Goal: Information Seeking & Learning: Understand process/instructions

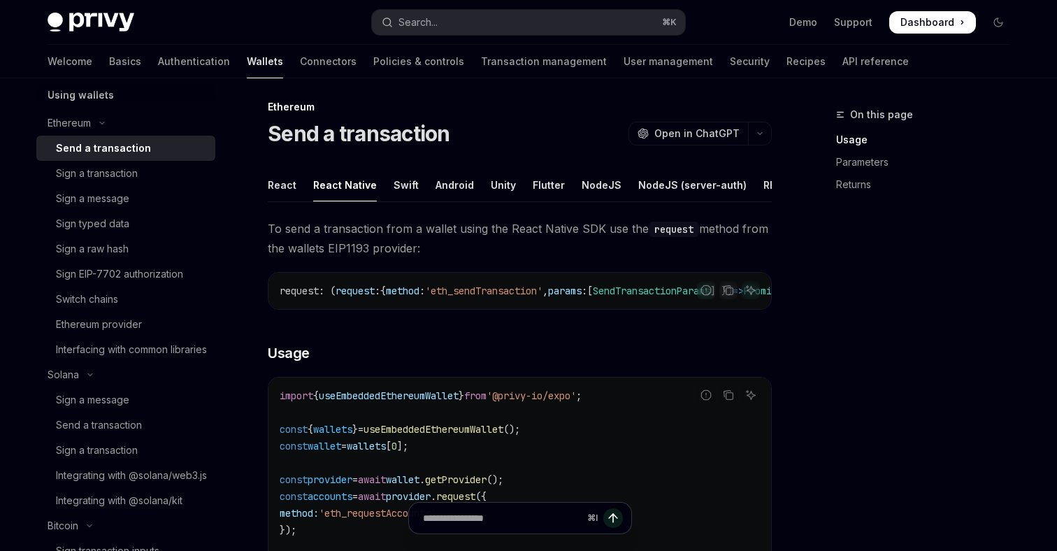
scroll to position [8, 0]
click at [106, 124] on icon "Toggle Ethereum section" at bounding box center [102, 123] width 17 height 6
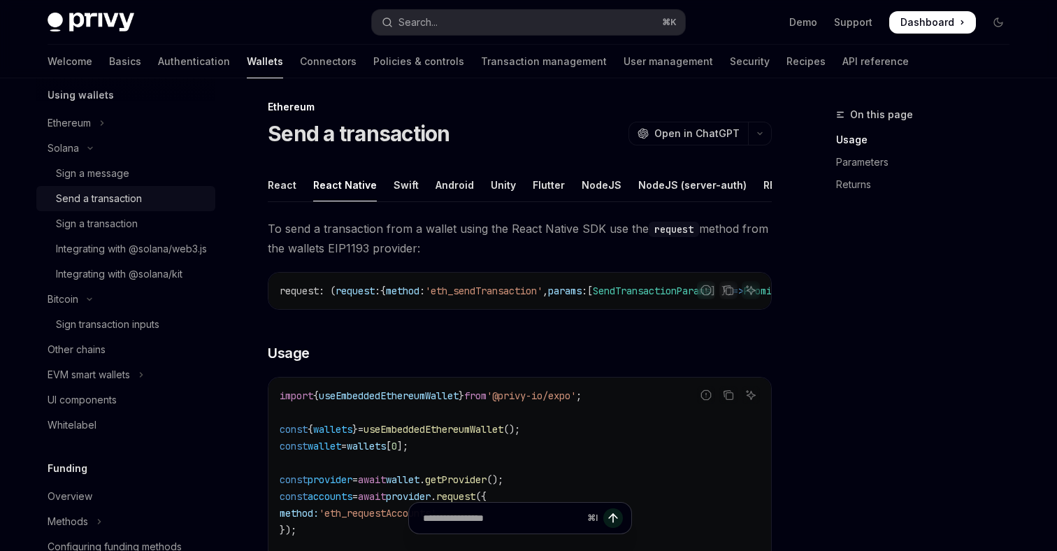
click at [125, 203] on div "Send a transaction" at bounding box center [99, 198] width 86 height 17
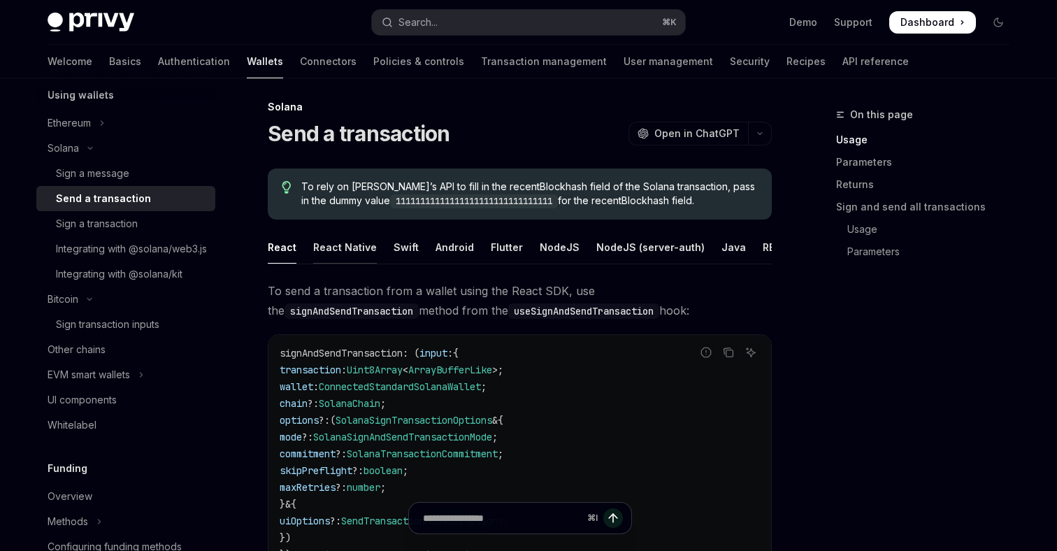
click at [338, 246] on div "React Native" at bounding box center [345, 247] width 64 height 33
type textarea "*"
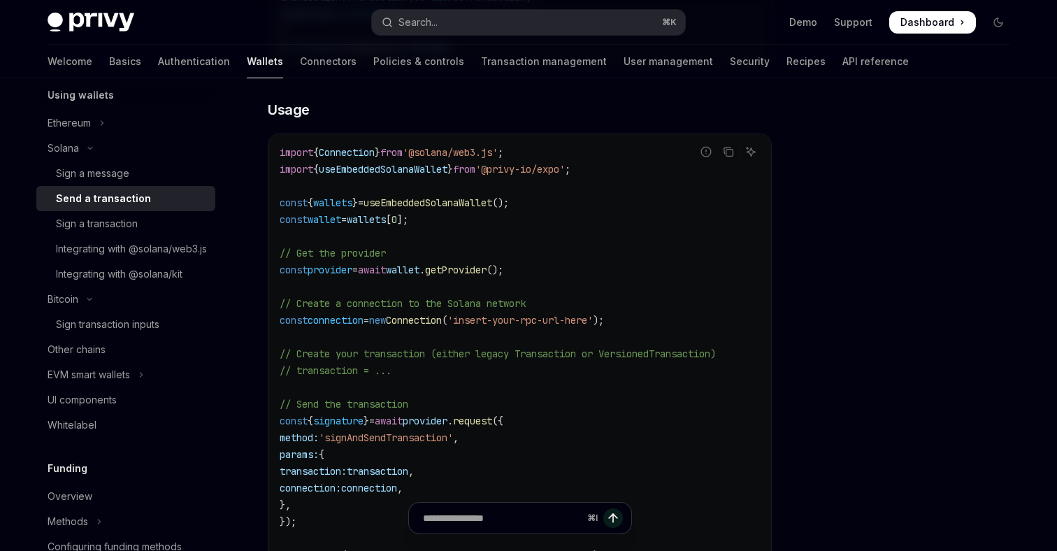
scroll to position [418, 0]
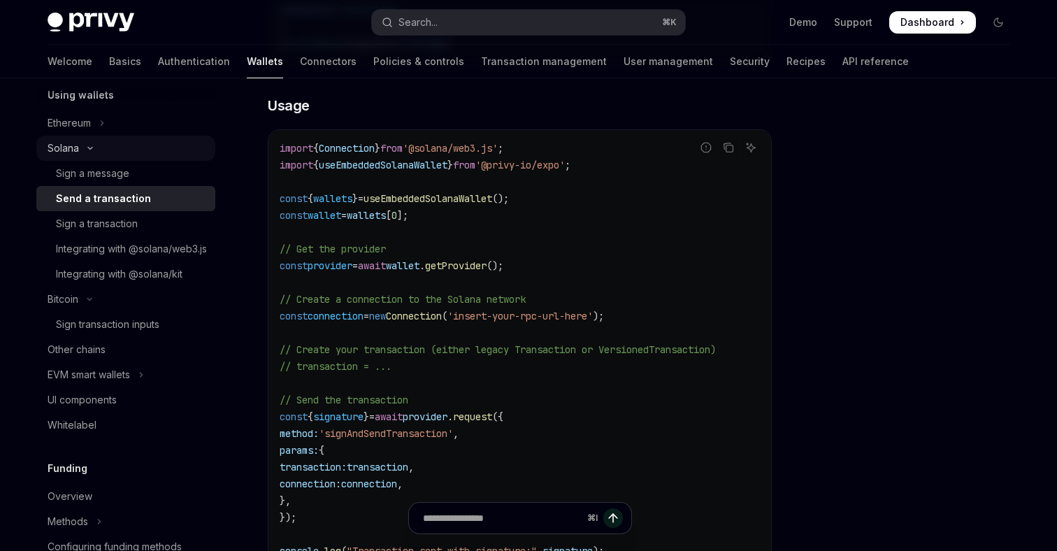
click at [69, 146] on div "Solana" at bounding box center [63, 148] width 31 height 17
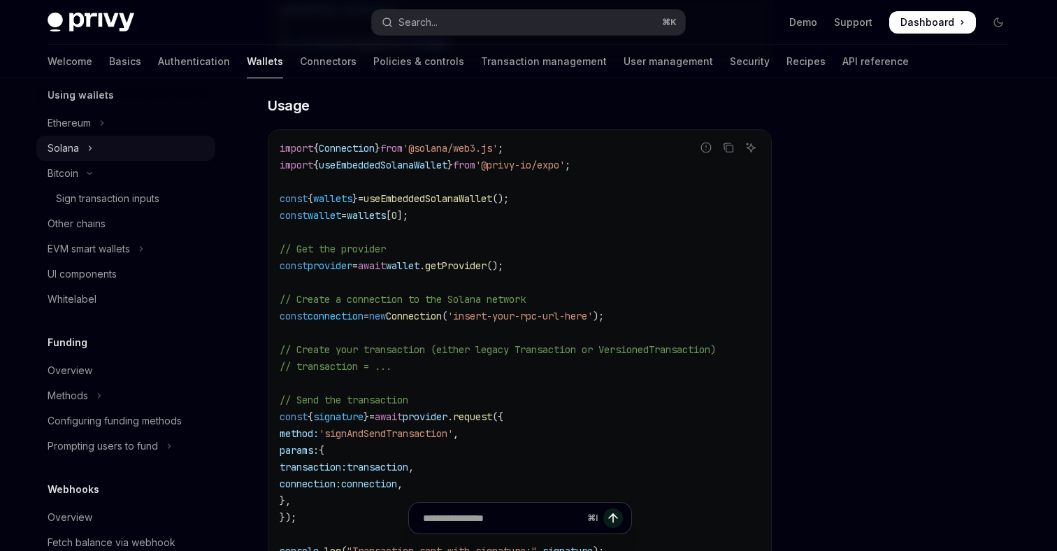
click at [69, 146] on div "Solana" at bounding box center [63, 148] width 31 height 17
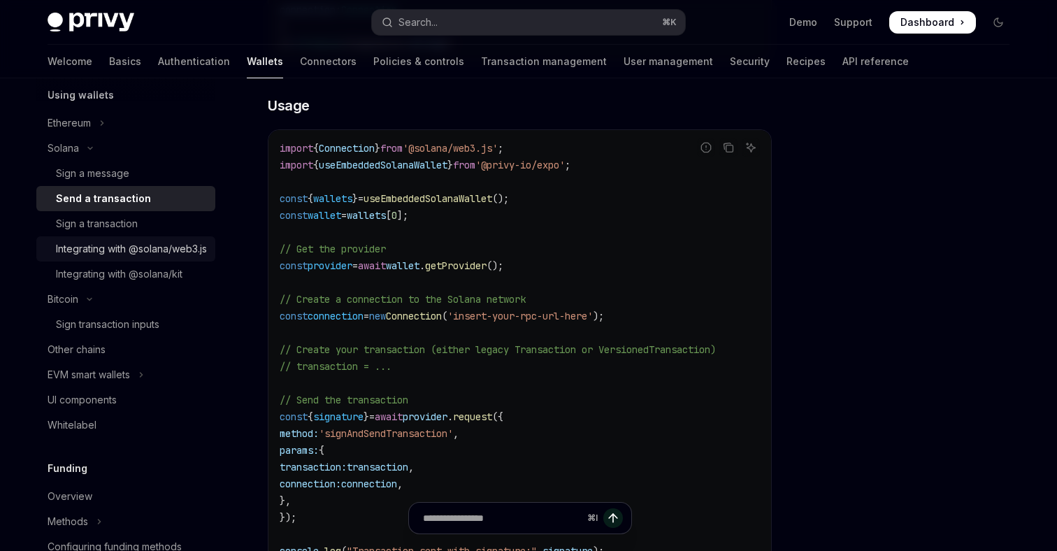
click at [117, 250] on div "Integrating with @solana/web3.js" at bounding box center [131, 249] width 151 height 17
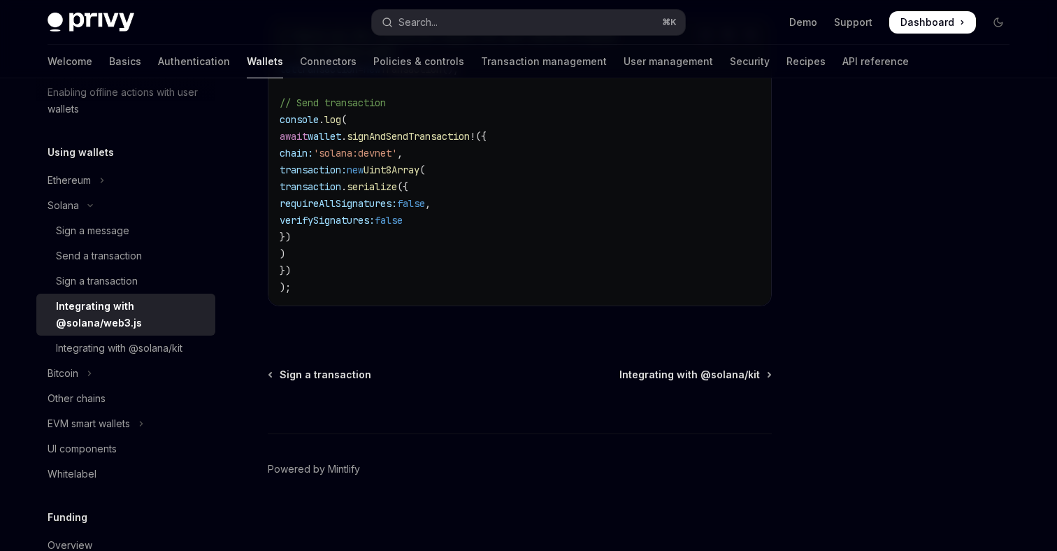
scroll to position [503, 0]
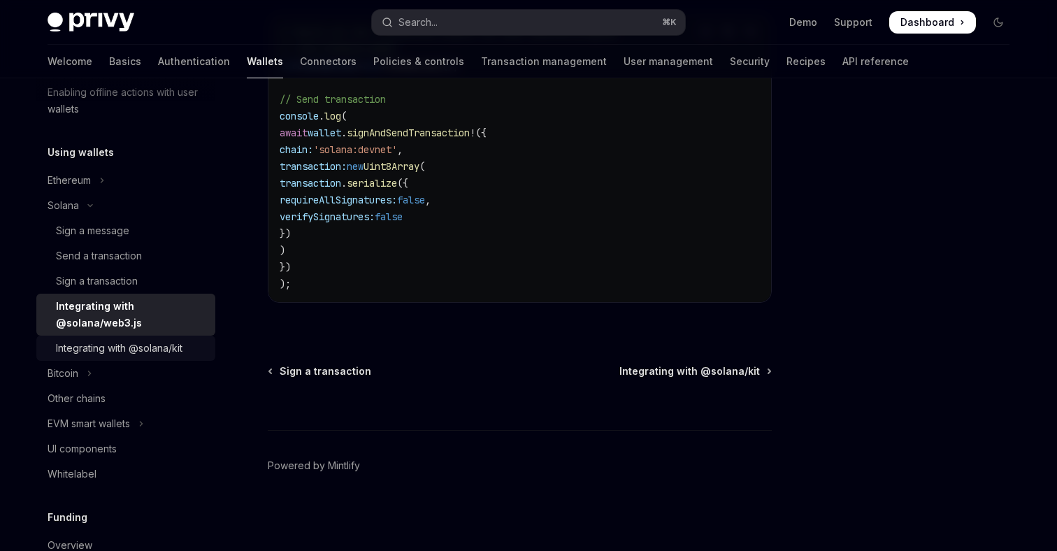
click at [178, 341] on div "Integrating with @solana/kit" at bounding box center [119, 348] width 127 height 17
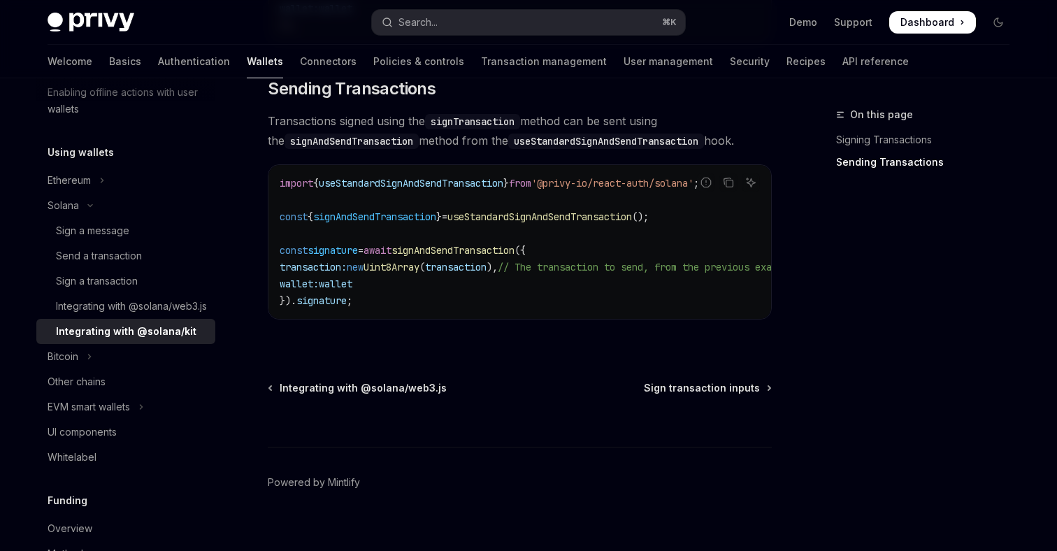
scroll to position [1254, 0]
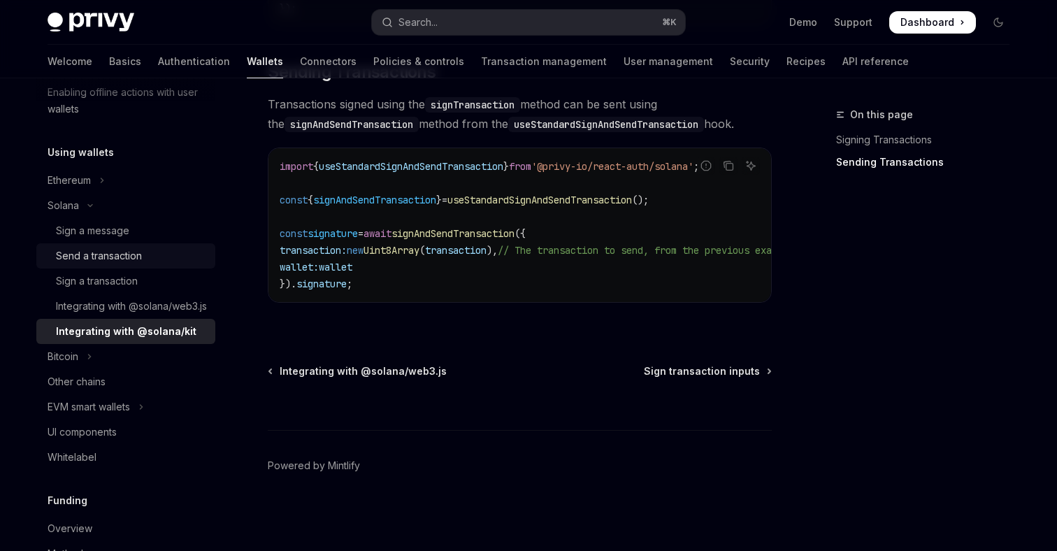
click at [119, 253] on div "Send a transaction" at bounding box center [99, 256] width 86 height 17
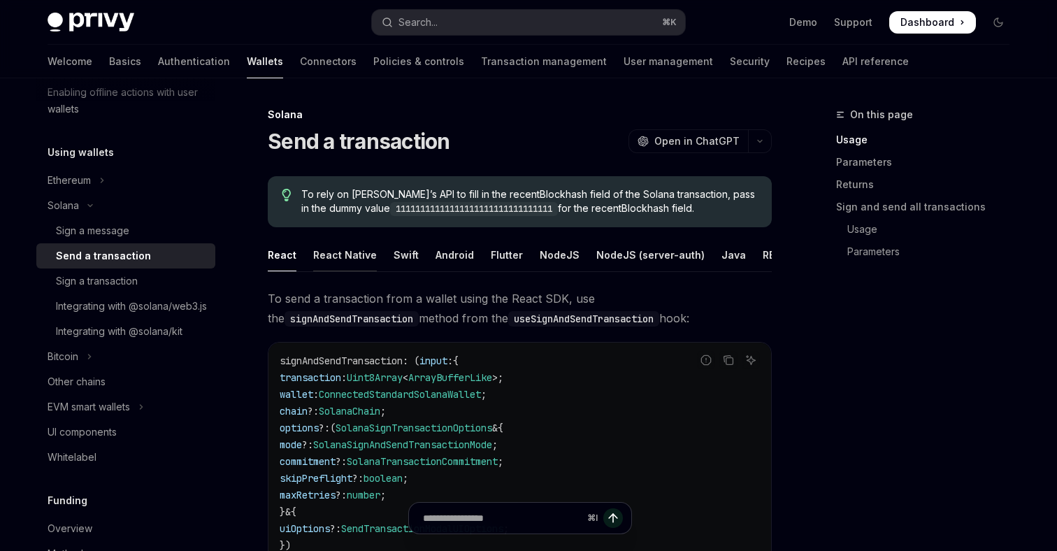
click at [355, 250] on div "React Native" at bounding box center [345, 254] width 64 height 33
type textarea "*"
